Goal: Task Accomplishment & Management: Use online tool/utility

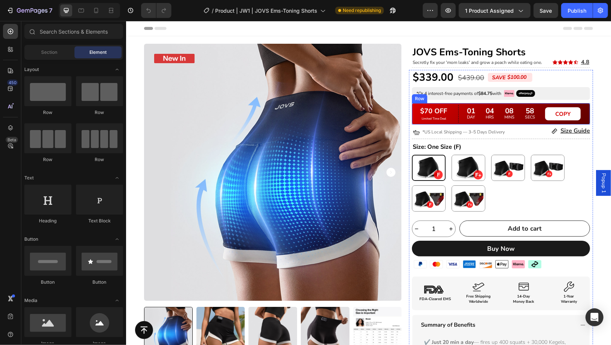
click at [579, 112] on div "$70 OFF Text Block Limited Time Deal Text Block Row 01 DAY 04 HRS 08 MINS 58 SE…" at bounding box center [500, 113] width 178 height 21
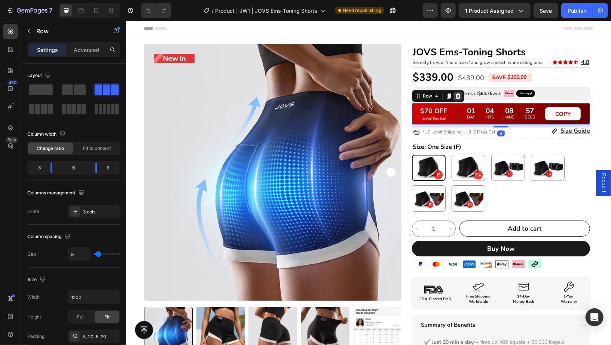
click at [455, 94] on icon at bounding box center [458, 96] width 6 height 6
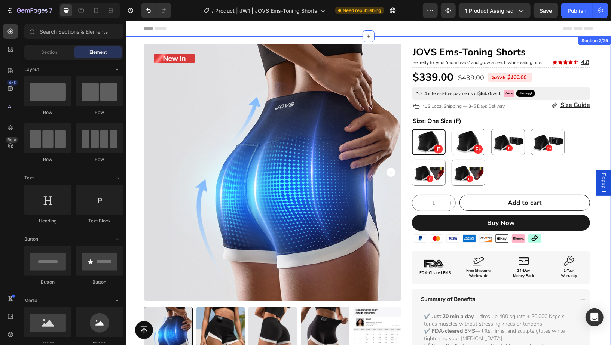
click at [594, 79] on div "Product Badge Product Images Title Line Icon Icon Icon Icon Icon Icon List I’ve…" at bounding box center [368, 315] width 485 height 544
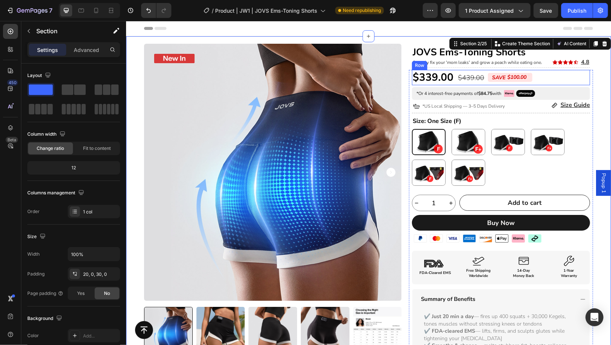
click at [563, 78] on div "$339.00 Product Price Product Price $439.00 Product Price Product Price SAVE $1…" at bounding box center [500, 77] width 178 height 15
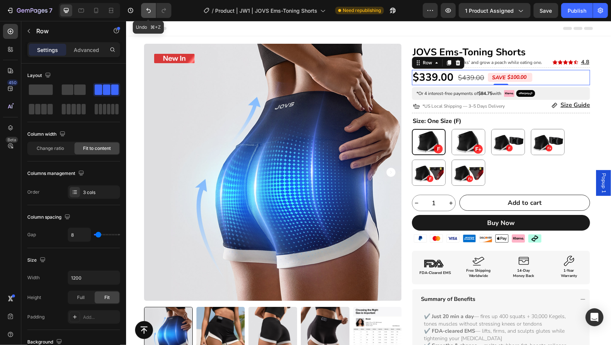
click at [148, 8] on icon "Undo/Redo" at bounding box center [148, 10] width 7 height 7
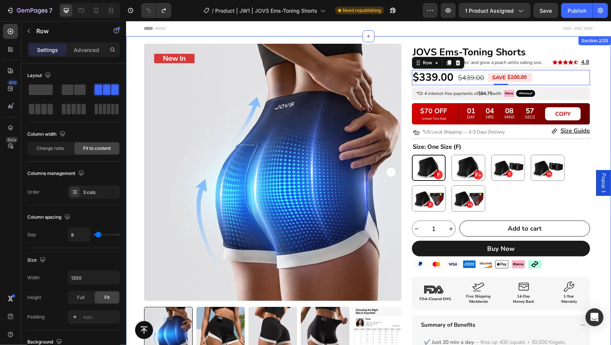
click at [591, 112] on div "Product Badge Product Images Title Line Icon Icon Icon Icon Icon Icon List I’ve…" at bounding box center [368, 327] width 485 height 569
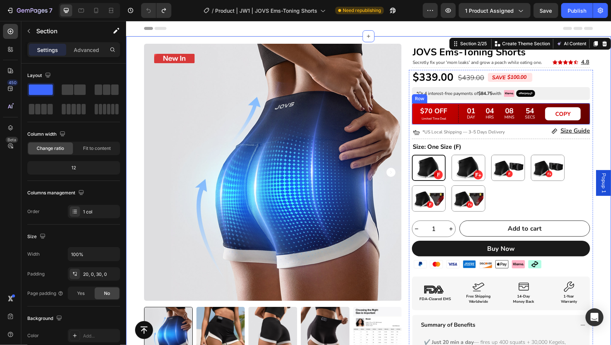
click at [583, 116] on div "$70 OFF Text Block Limited Time Deal Text Block Row 01 DAY 04 HRS 08 MINS 54 SE…" at bounding box center [500, 113] width 178 height 21
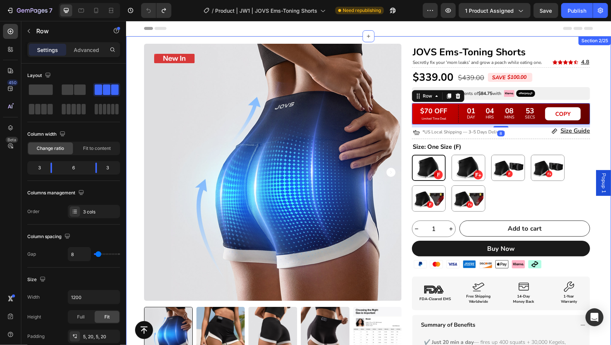
click at [591, 82] on div "Product Badge Product Images Title Line Icon Icon Icon Icon Icon Icon List I’ve…" at bounding box center [368, 327] width 485 height 569
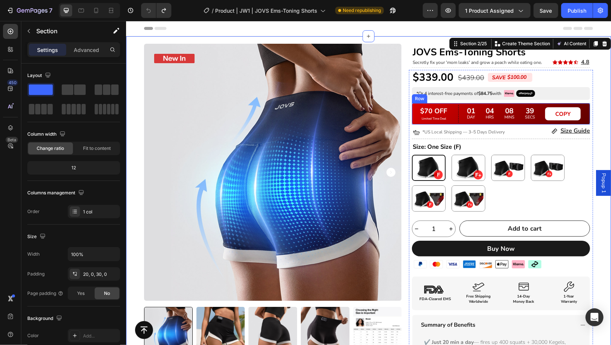
click at [580, 113] on div "$70 OFF Text Block Limited Time Deal Text Block Row 01 DAY 04 HRS 08 MINS 39 SE…" at bounding box center [500, 113] width 178 height 21
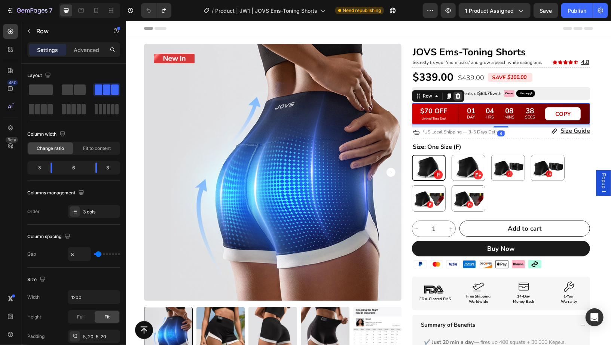
click at [455, 93] on icon at bounding box center [458, 96] width 6 height 6
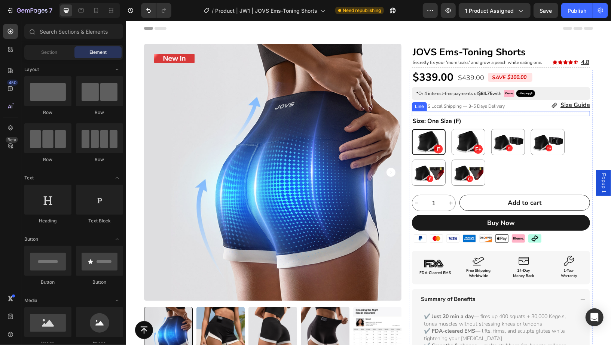
click at [549, 113] on div "Title Line" at bounding box center [500, 113] width 178 height 5
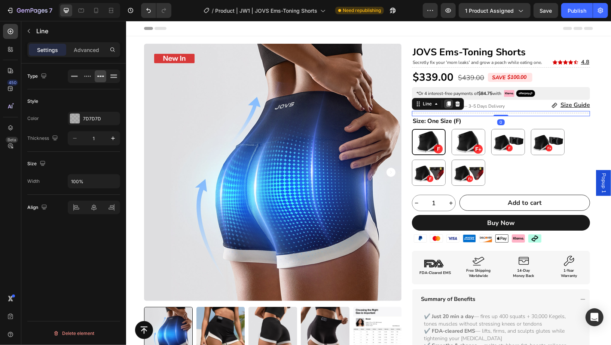
click at [446, 104] on icon at bounding box center [448, 103] width 4 height 5
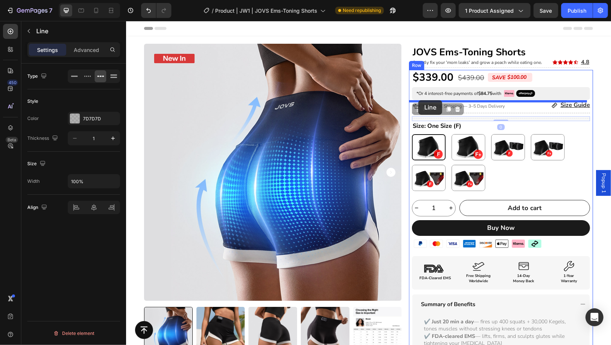
drag, startPoint x: 416, startPoint y: 110, endPoint x: 418, endPoint y: 100, distance: 10.3
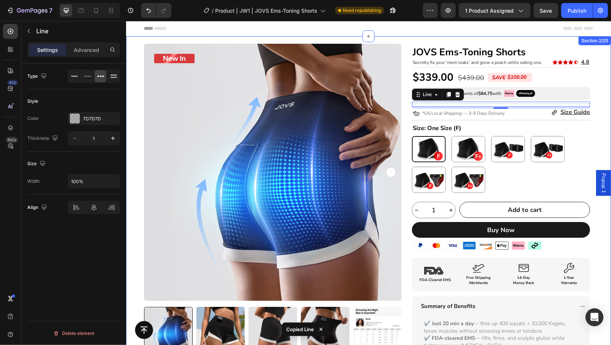
click at [598, 101] on div "Product Badge Product Images Title Line Icon Icon Icon Icon Icon Icon List I’ve…" at bounding box center [368, 318] width 485 height 551
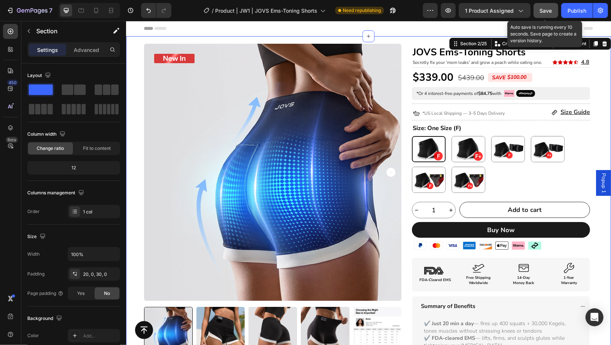
click at [551, 13] on span "Save" at bounding box center [546, 10] width 12 height 6
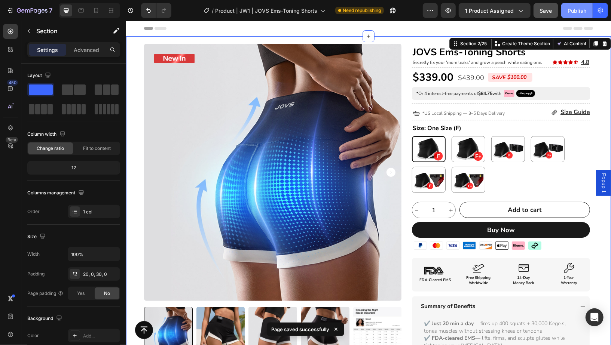
click at [579, 12] on div "Publish" at bounding box center [576, 11] width 19 height 8
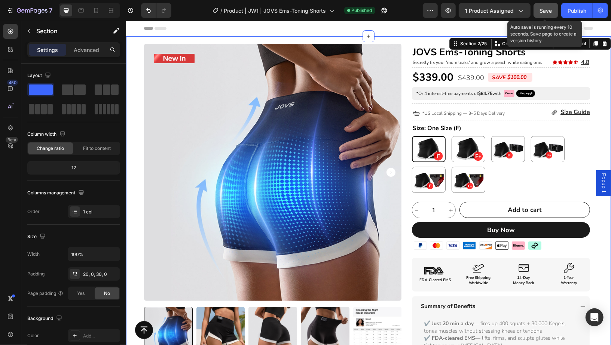
click at [546, 15] on button "Save" at bounding box center [545, 10] width 25 height 15
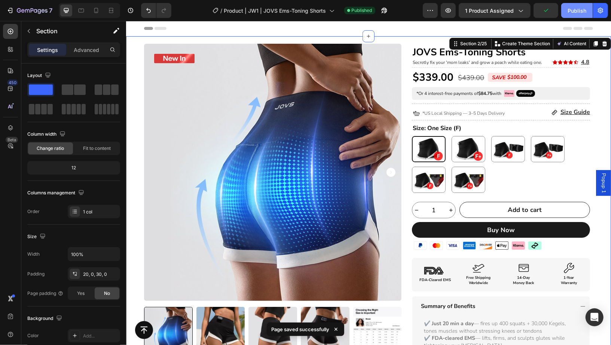
click at [581, 16] on button "Publish" at bounding box center [576, 10] width 31 height 15
click at [382, 6] on button "button" at bounding box center [384, 10] width 15 height 15
